Goal: Find specific page/section: Find specific page/section

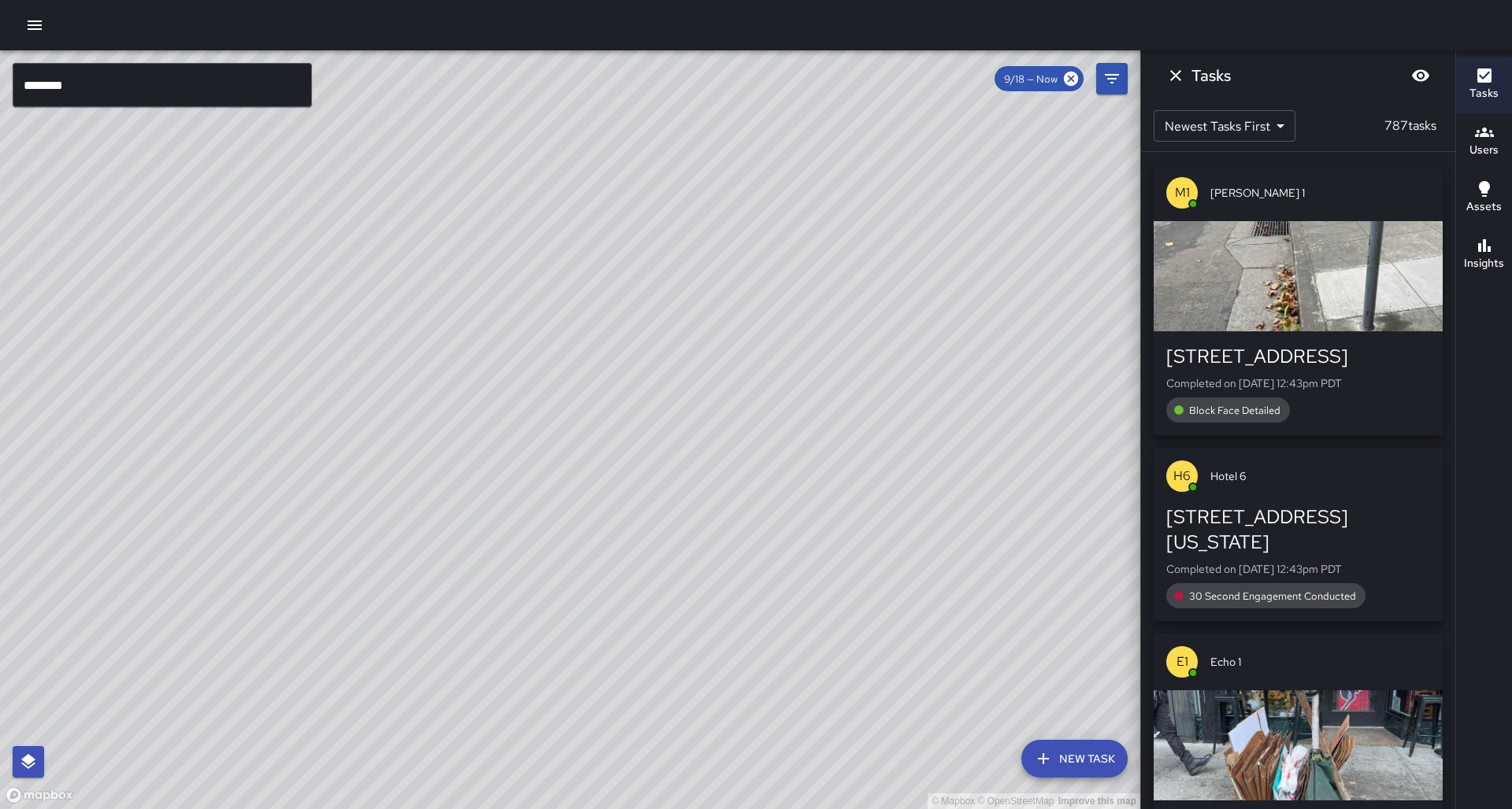
scroll to position [26, 0]
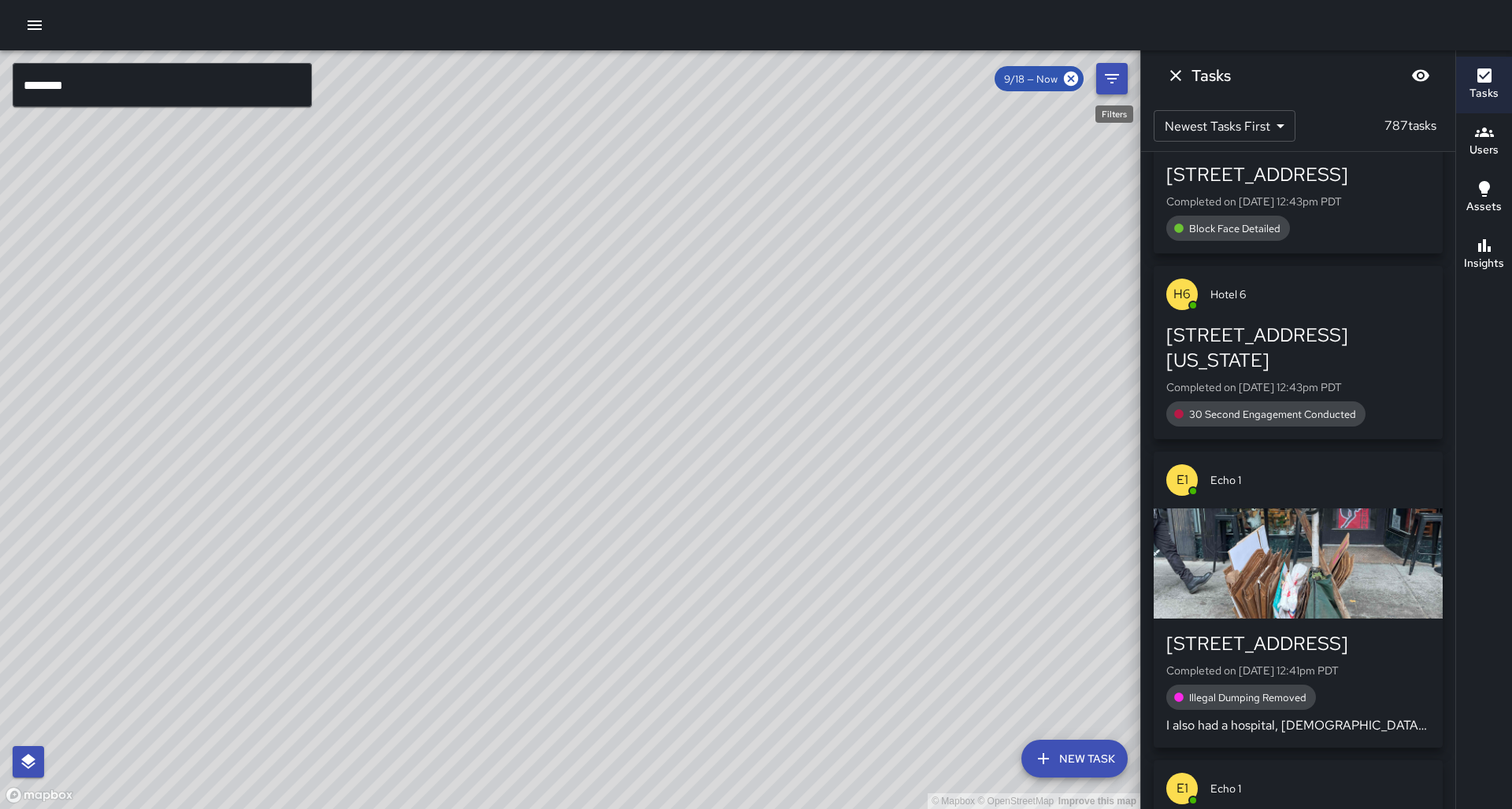
click at [1106, 75] on icon "Filters" at bounding box center [1112, 79] width 14 height 10
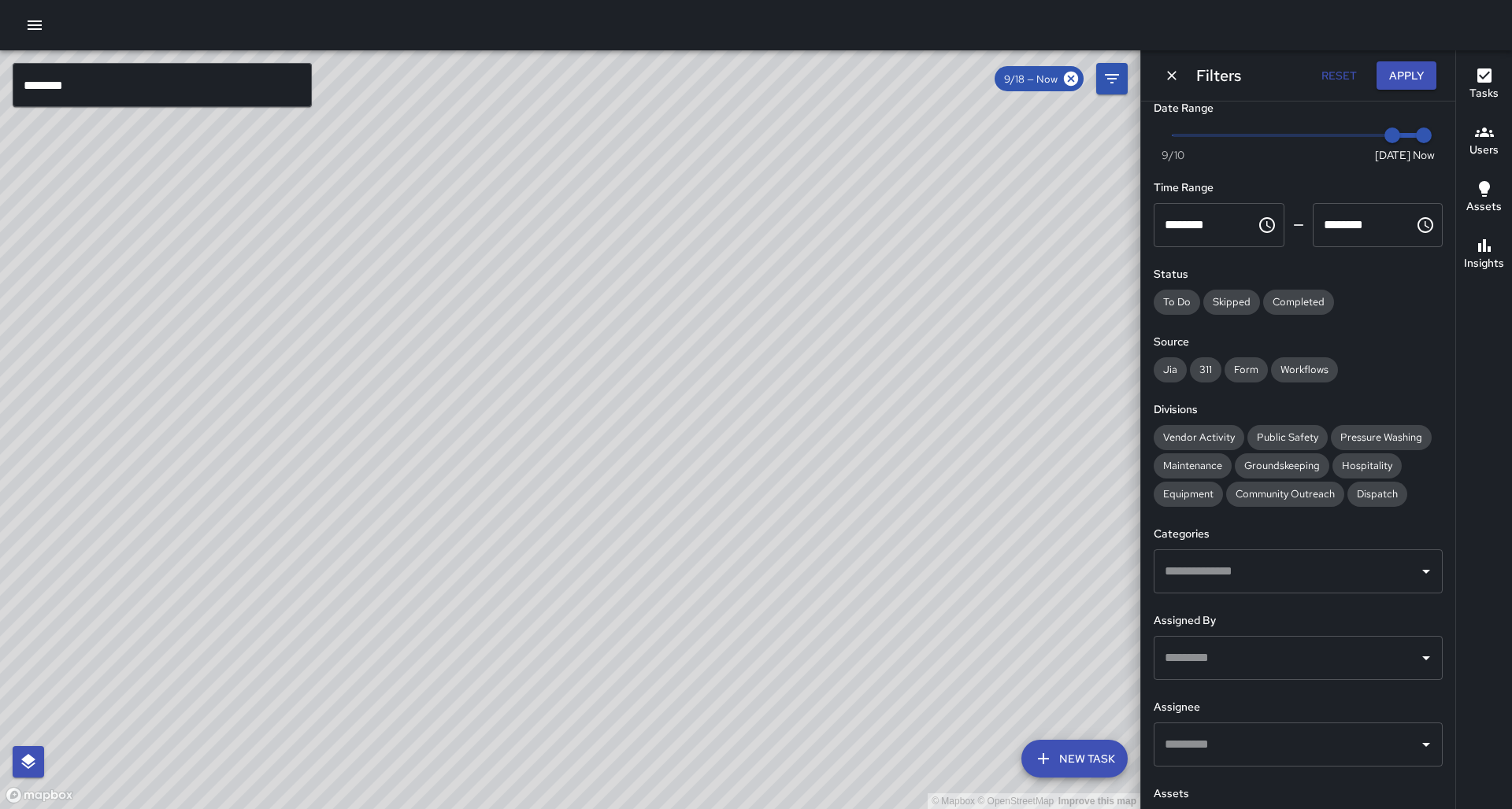
scroll to position [0, 0]
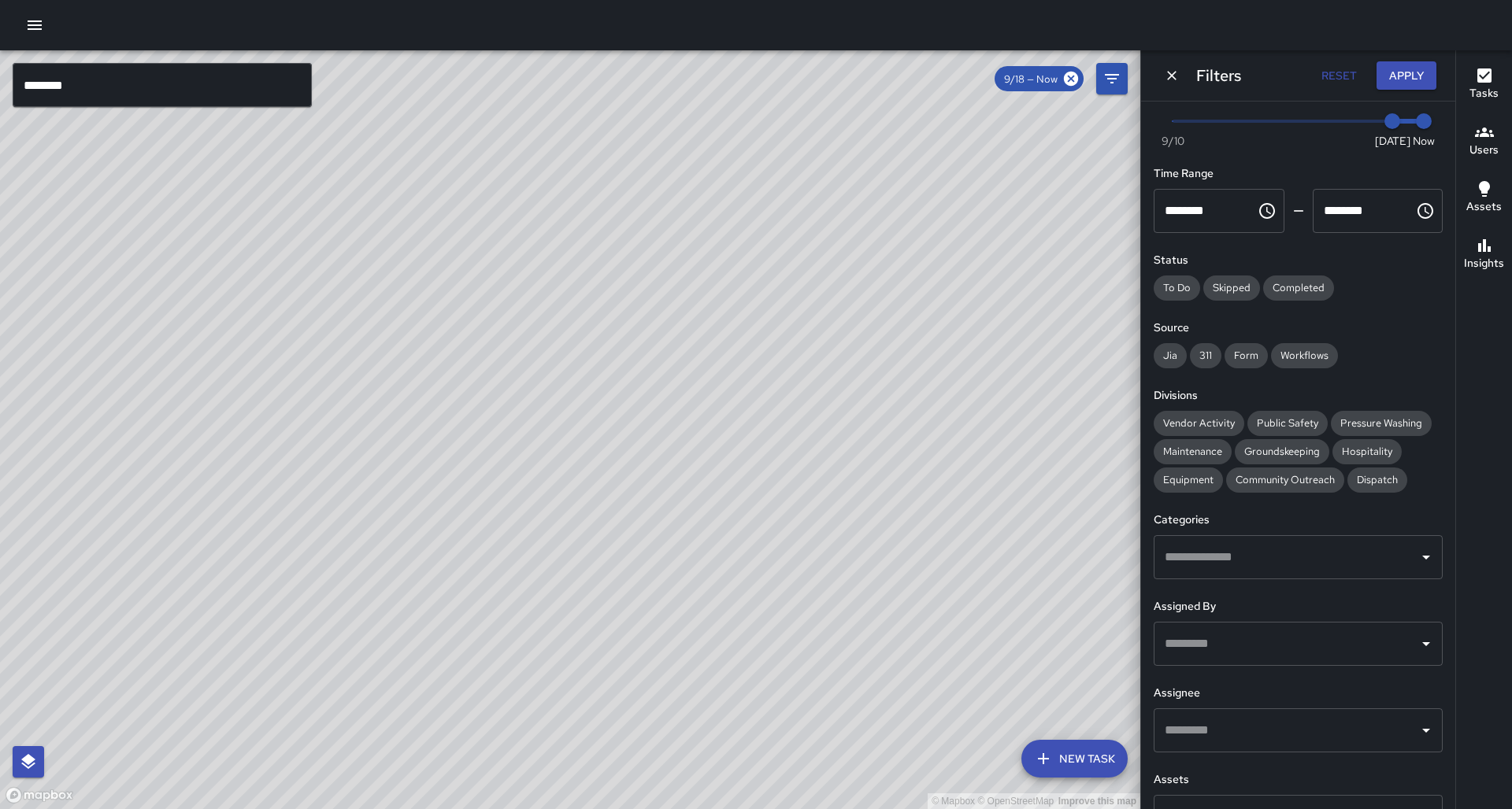
click at [1258, 343] on div "Jia 311 Form Workflows" at bounding box center [1298, 355] width 289 height 25
click at [1242, 711] on div "​" at bounding box center [1298, 733] width 289 height 44
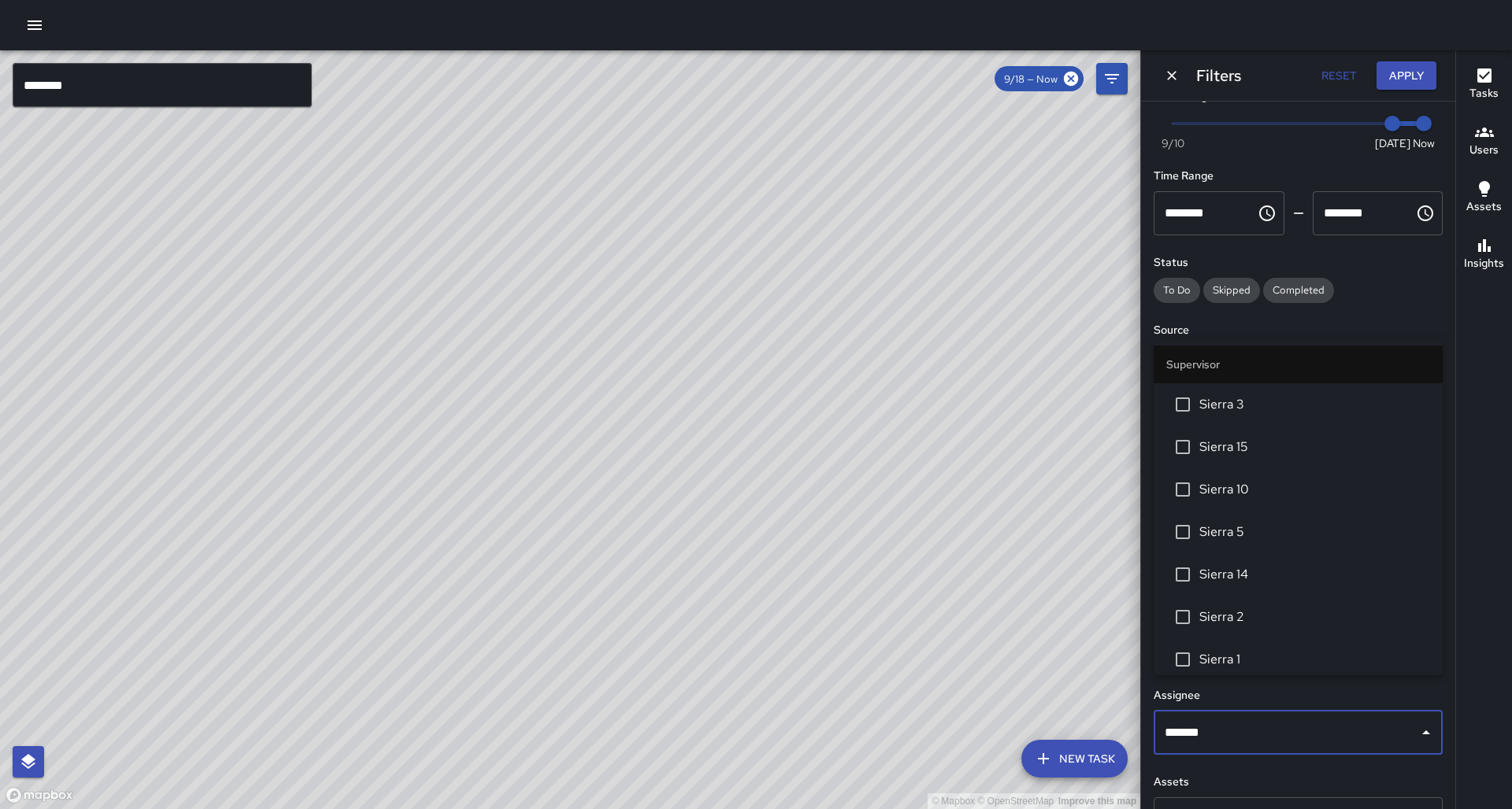
type input "********"
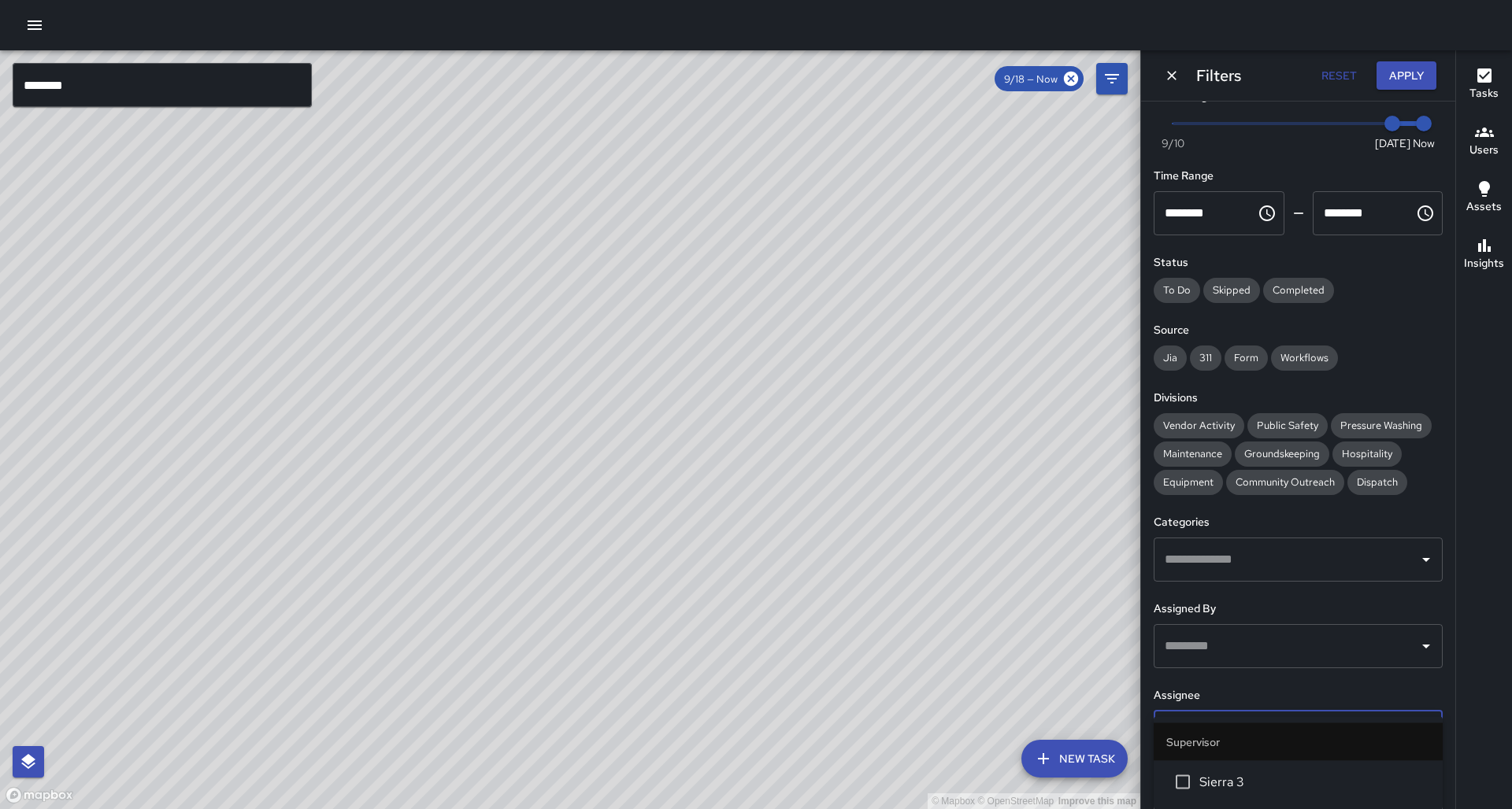
click at [1220, 780] on span "Sierra 3" at bounding box center [1315, 783] width 231 height 19
drag, startPoint x: 588, startPoint y: 375, endPoint x: 553, endPoint y: 452, distance: 84.6
click at [553, 452] on div "© Mapbox © OpenStreetMap Improve this map" at bounding box center [570, 429] width 1140 height 758
drag, startPoint x: 602, startPoint y: 265, endPoint x: 512, endPoint y: 399, distance: 161.4
click at [512, 399] on div "© Mapbox © OpenStreetMap Improve this map" at bounding box center [570, 429] width 1140 height 758
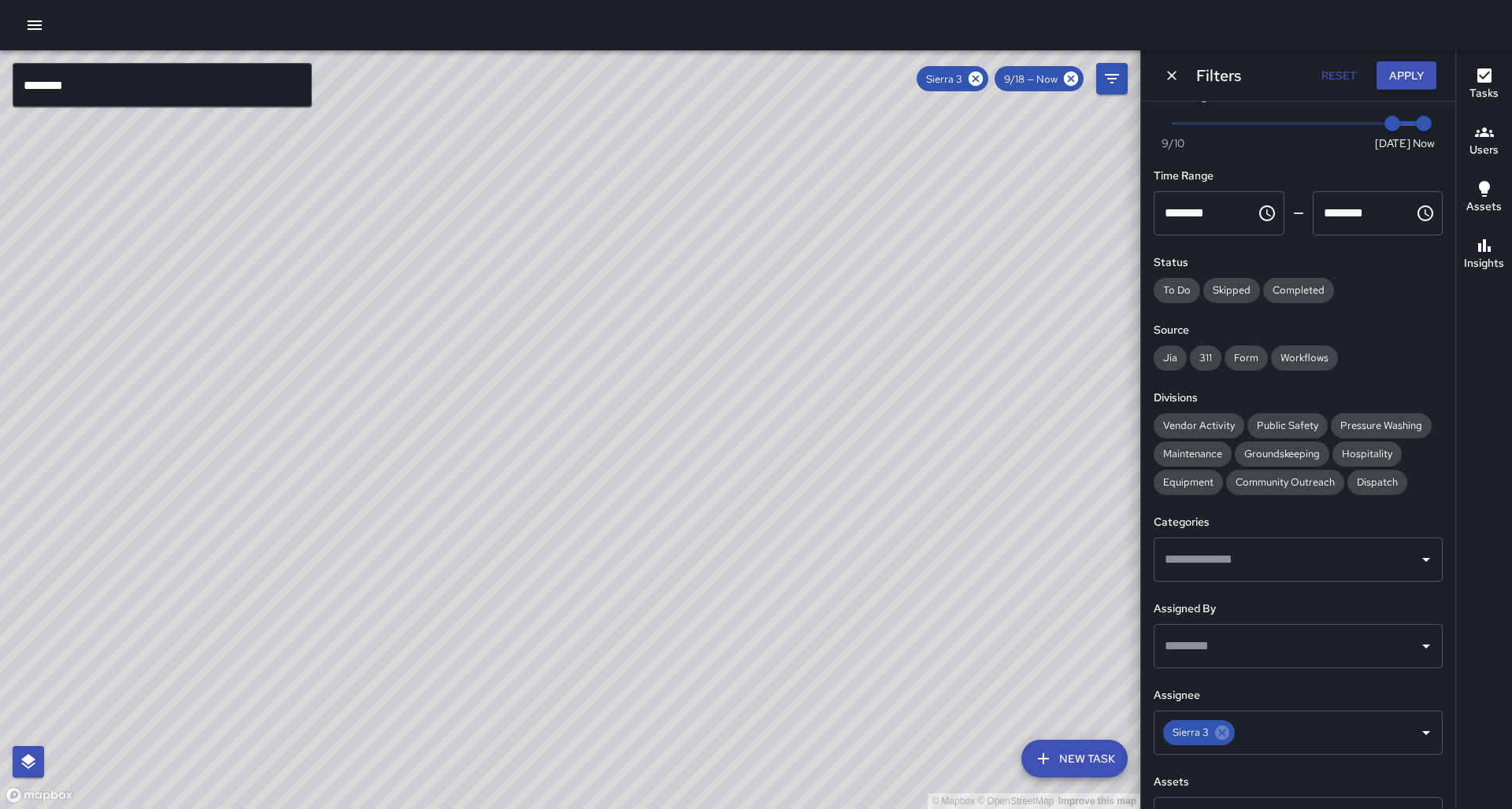
drag, startPoint x: 539, startPoint y: 191, endPoint x: 376, endPoint y: 540, distance: 385.2
click at [376, 540] on div "© Mapbox © OpenStreetMap Improve this map" at bounding box center [570, 429] width 1140 height 758
drag, startPoint x: 578, startPoint y: 105, endPoint x: 406, endPoint y: 546, distance: 473.4
click at [396, 562] on div "© Mapbox © OpenStreetMap Improve this map" at bounding box center [570, 429] width 1140 height 758
drag, startPoint x: 542, startPoint y: 224, endPoint x: 400, endPoint y: 487, distance: 298.9
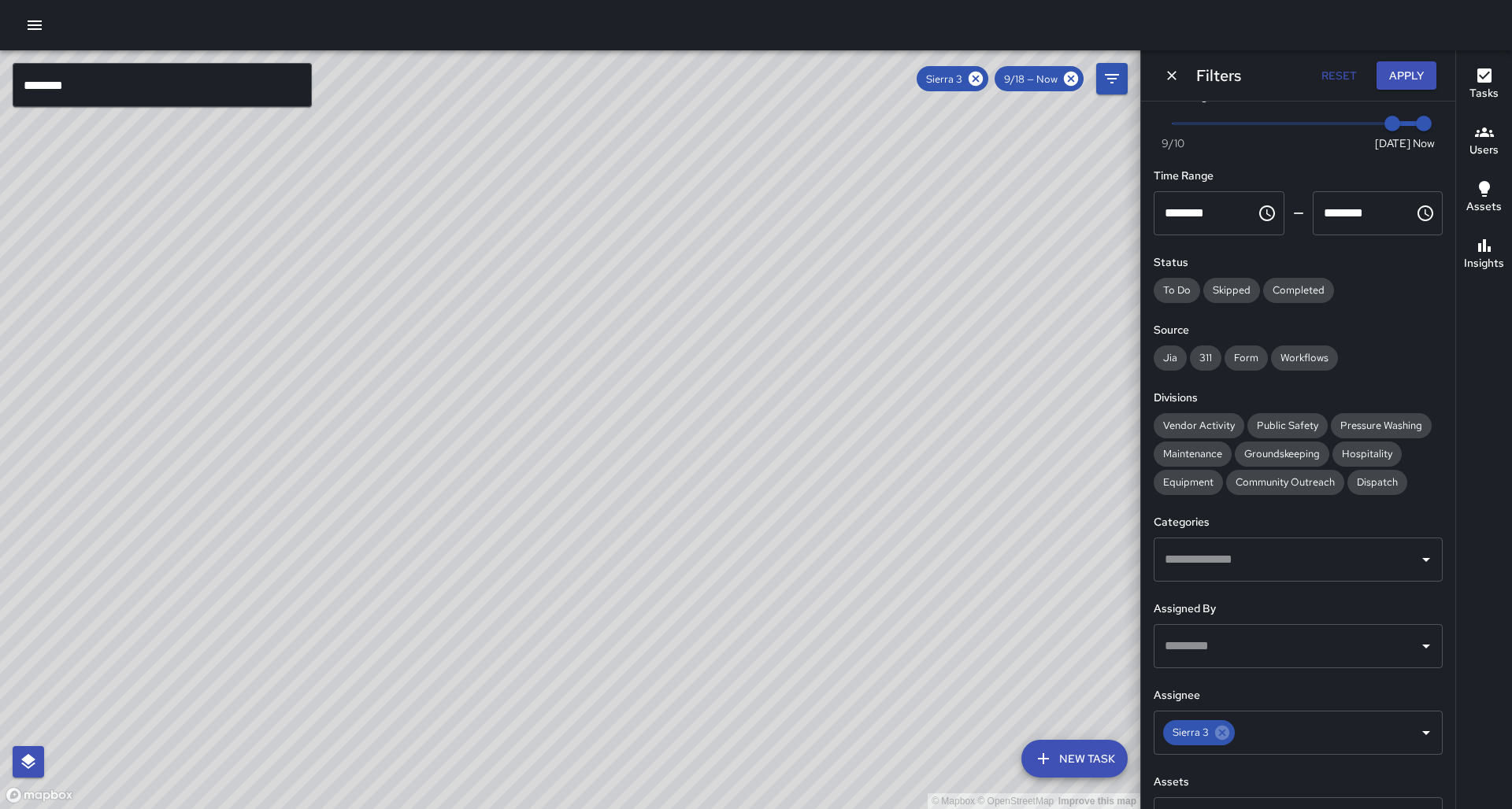
click at [383, 511] on div "© Mapbox © OpenStreetMap Improve this map" at bounding box center [570, 429] width 1140 height 758
drag, startPoint x: 514, startPoint y: 197, endPoint x: 555, endPoint y: 295, distance: 106.2
click at [555, 295] on div "© Mapbox © OpenStreetMap Improve this map" at bounding box center [570, 429] width 1140 height 758
drag, startPoint x: 346, startPoint y: 498, endPoint x: 723, endPoint y: 548, distance: 380.3
click at [723, 548] on div "© Mapbox © OpenStreetMap Improve this map" at bounding box center [570, 429] width 1140 height 758
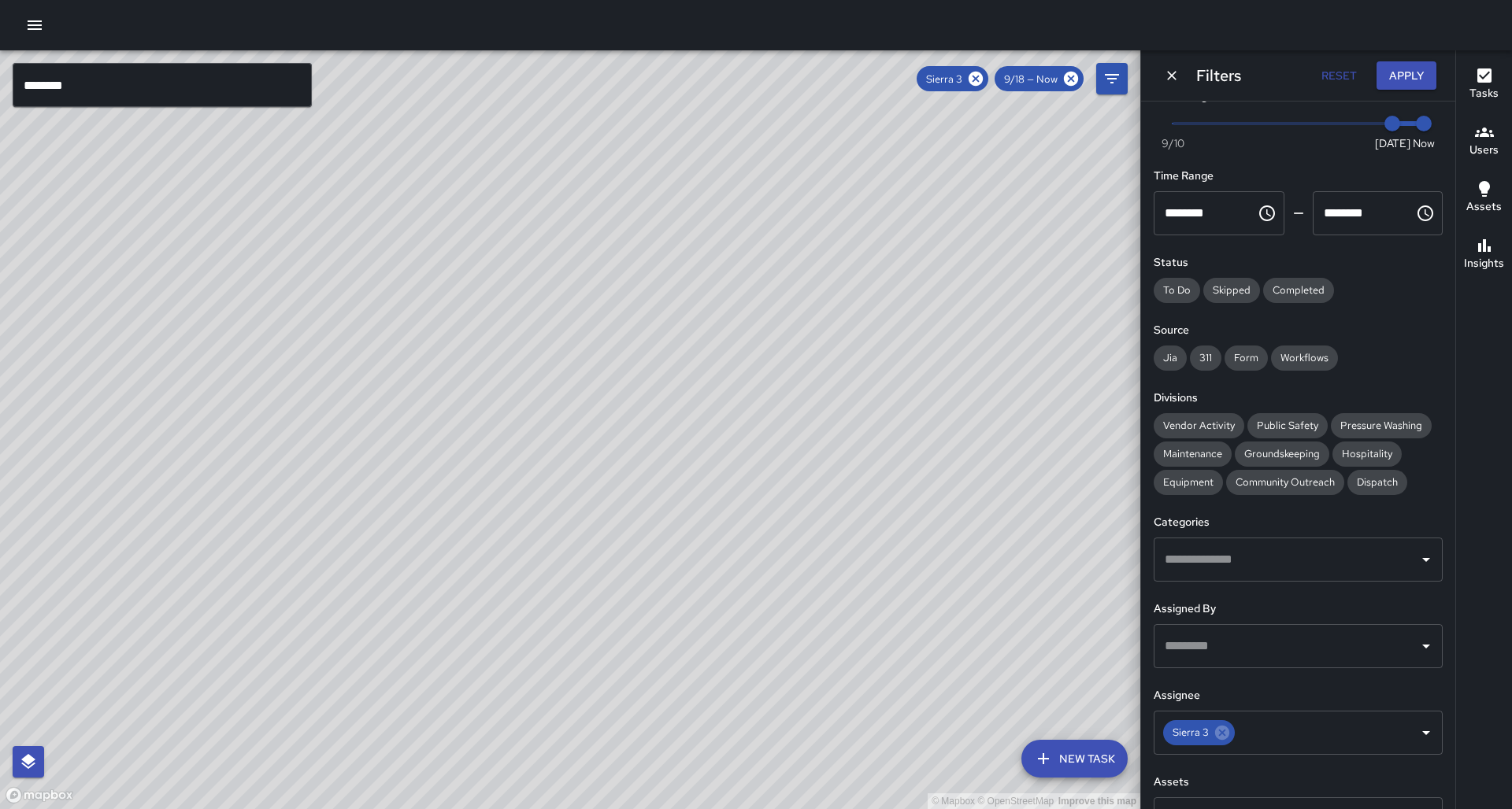
drag, startPoint x: 774, startPoint y: 489, endPoint x: 271, endPoint y: 465, distance: 503.6
click at [271, 465] on div "© Mapbox © OpenStreetMap Improve this map" at bounding box center [570, 429] width 1140 height 758
click at [466, 560] on div "© Mapbox © OpenStreetMap Improve this map" at bounding box center [570, 429] width 1140 height 758
click at [424, 587] on div "© Mapbox © OpenStreetMap Improve this map" at bounding box center [570, 429] width 1140 height 758
click at [440, 574] on div "© Mapbox © OpenStreetMap Improve this map" at bounding box center [570, 429] width 1140 height 758
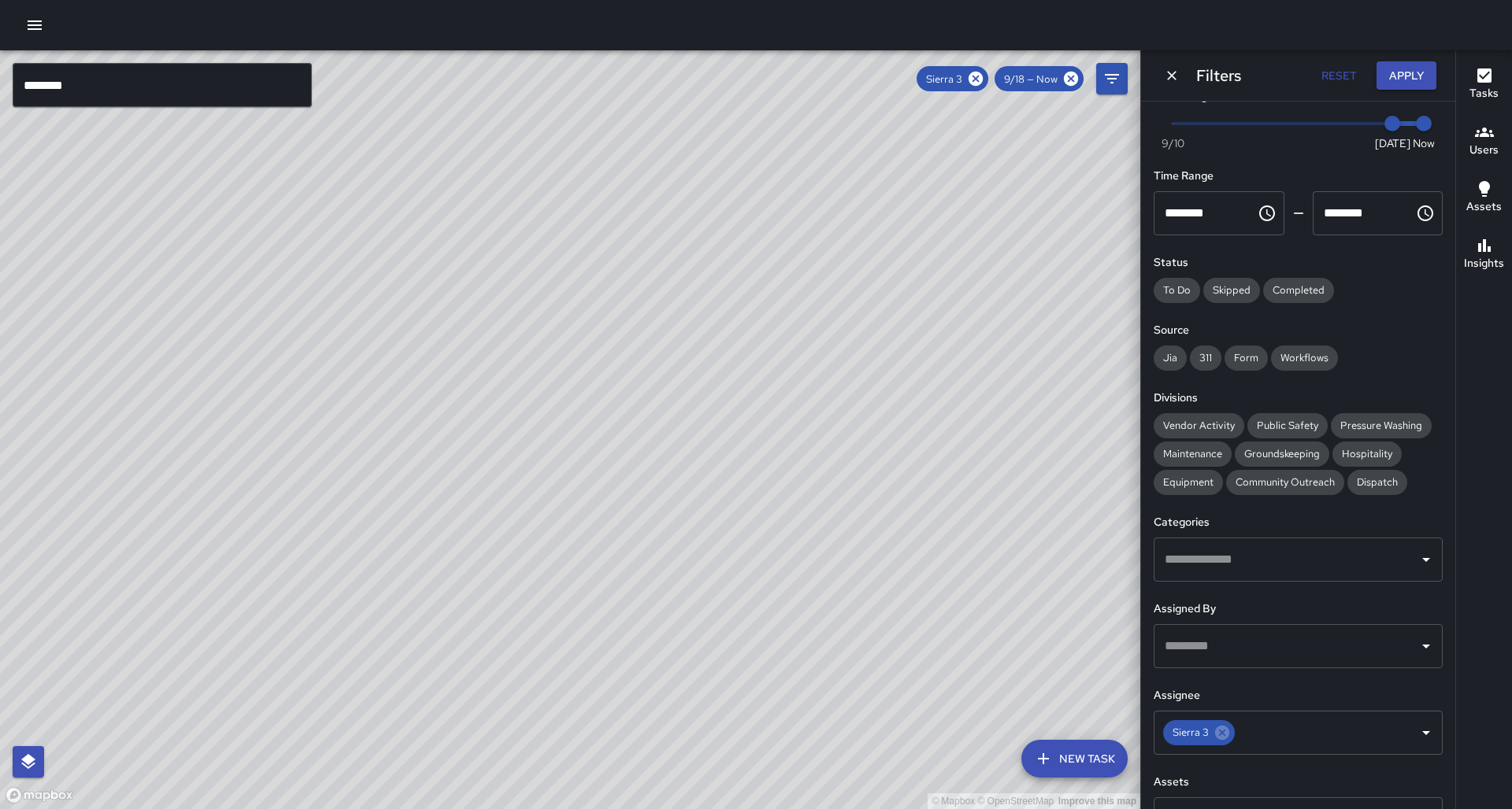
drag, startPoint x: 444, startPoint y: 592, endPoint x: 431, endPoint y: 254, distance: 338.2
click at [415, 220] on div "© Mapbox © OpenStreetMap Improve this map" at bounding box center [570, 429] width 1140 height 758
drag, startPoint x: 412, startPoint y: 648, endPoint x: 531, endPoint y: 212, distance: 451.9
click at [531, 212] on div "© Mapbox © OpenStreetMap Improve this map" at bounding box center [570, 429] width 1140 height 758
drag, startPoint x: 528, startPoint y: 494, endPoint x: 501, endPoint y: 321, distance: 175.1
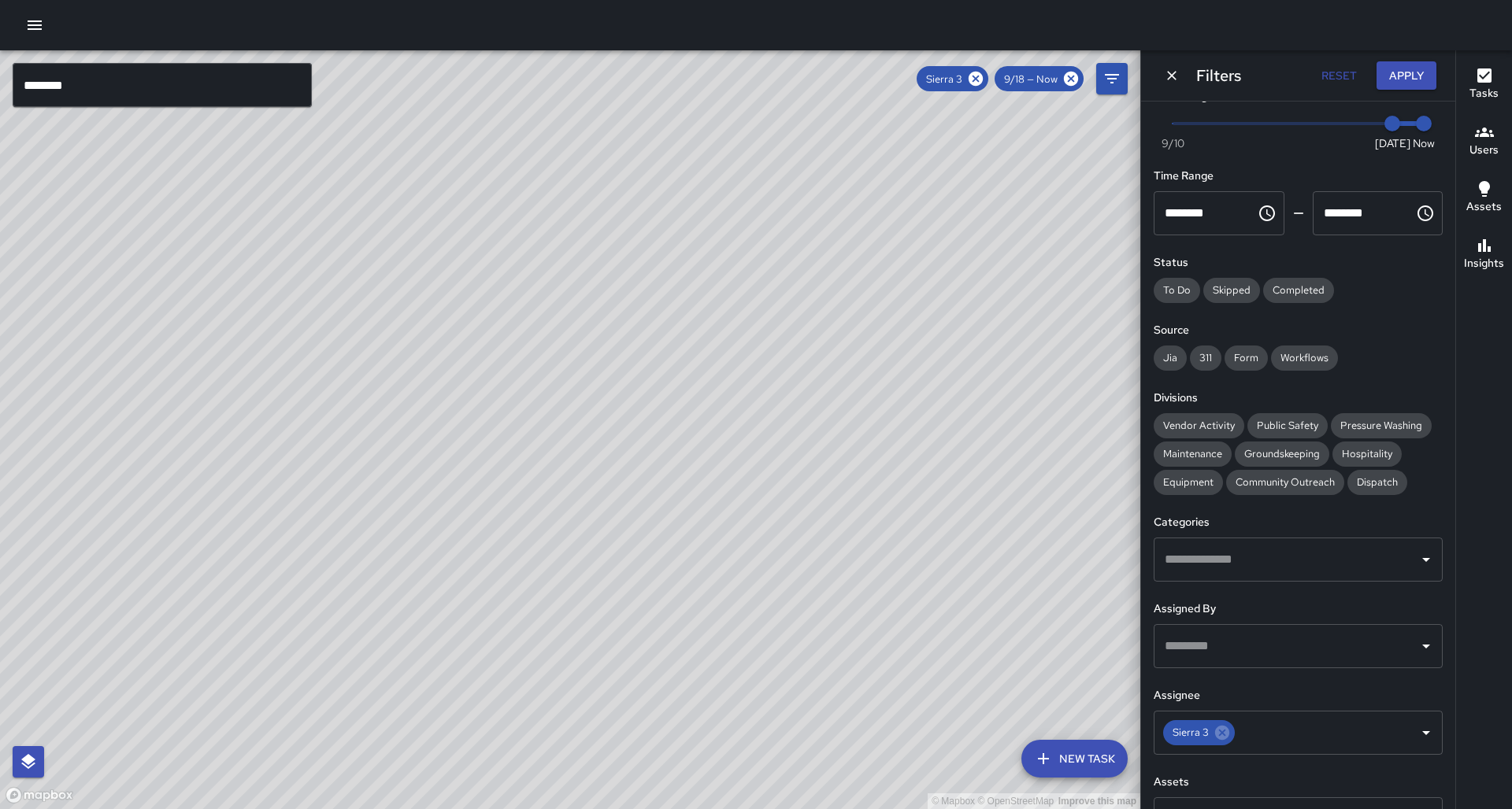
click at [500, 316] on div "© Mapbox © OpenStreetMap Improve this map" at bounding box center [570, 429] width 1140 height 758
click at [693, 360] on div "© Mapbox © OpenStreetMap Improve this map" at bounding box center [570, 429] width 1140 height 758
drag, startPoint x: 693, startPoint y: 360, endPoint x: 518, endPoint y: 403, distance: 180.2
click at [518, 403] on div "© Mapbox © OpenStreetMap Improve this map" at bounding box center [570, 429] width 1140 height 758
click at [981, 80] on icon at bounding box center [976, 79] width 14 height 14
